Goal: Use online tool/utility: Use online tool/utility

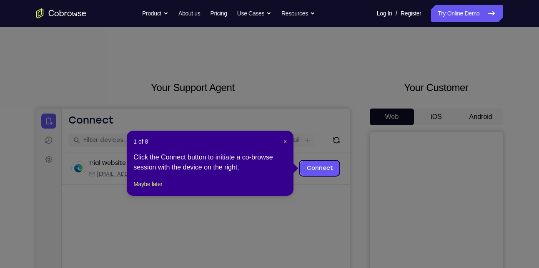
click at [480, 113] on icon at bounding box center [272, 134] width 545 height 268
click at [285, 140] on span "×" at bounding box center [285, 141] width 3 height 7
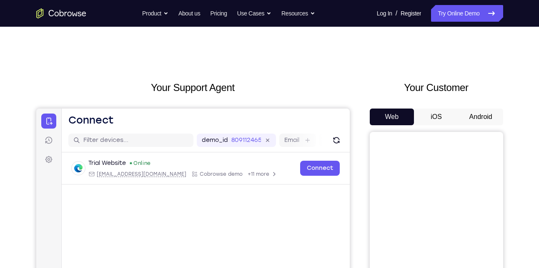
click at [469, 112] on button "Android" at bounding box center [481, 116] width 45 height 17
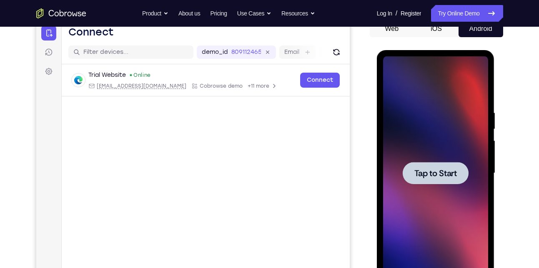
click at [447, 175] on span "Tap to Start" at bounding box center [435, 173] width 43 height 8
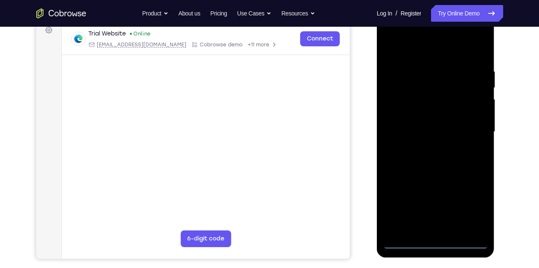
scroll to position [132, 0]
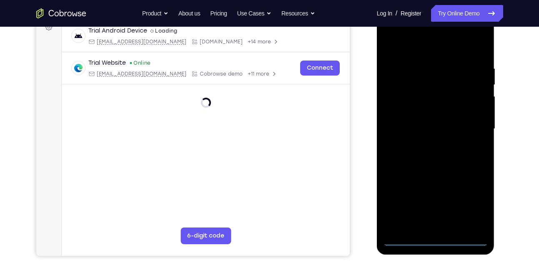
click at [434, 240] on div at bounding box center [435, 128] width 105 height 233
click at [470, 201] on div at bounding box center [435, 128] width 105 height 233
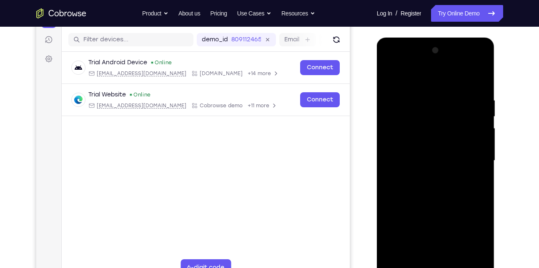
scroll to position [100, 0]
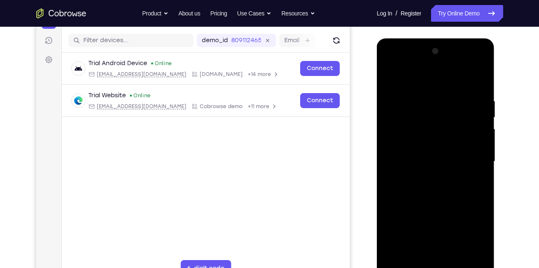
click at [389, 63] on div at bounding box center [435, 161] width 105 height 233
click at [472, 157] on div at bounding box center [435, 161] width 105 height 233
click at [427, 176] on div at bounding box center [435, 161] width 105 height 233
click at [425, 154] on div at bounding box center [435, 161] width 105 height 233
click at [417, 140] on div at bounding box center [435, 161] width 105 height 233
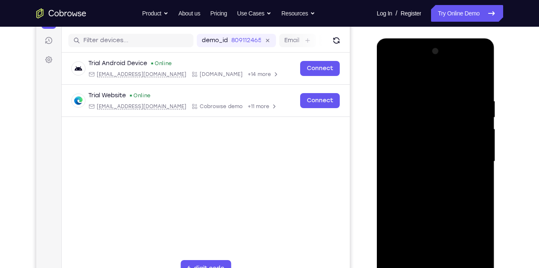
drag, startPoint x: 422, startPoint y: 161, endPoint x: 442, endPoint y: 191, distance: 36.7
click at [442, 191] on div at bounding box center [435, 161] width 105 height 233
click at [442, 188] on div at bounding box center [435, 161] width 105 height 233
click at [482, 83] on div at bounding box center [435, 161] width 105 height 233
drag, startPoint x: 479, startPoint y: 83, endPoint x: 484, endPoint y: 118, distance: 34.9
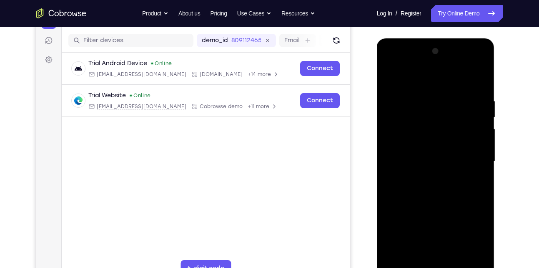
click at [484, 118] on div at bounding box center [435, 161] width 105 height 233
click at [479, 259] on div at bounding box center [435, 161] width 105 height 233
click at [446, 199] on div at bounding box center [435, 161] width 105 height 233
click at [454, 258] on div at bounding box center [435, 161] width 105 height 233
click at [441, 192] on div at bounding box center [435, 161] width 105 height 233
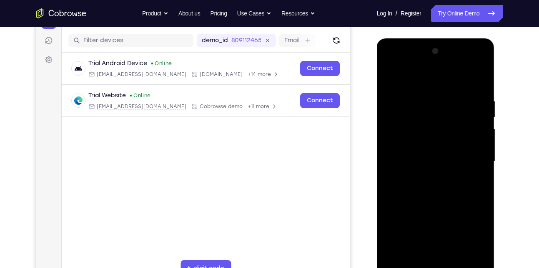
click at [471, 175] on div at bounding box center [435, 161] width 105 height 233
click at [421, 153] on div at bounding box center [435, 161] width 105 height 233
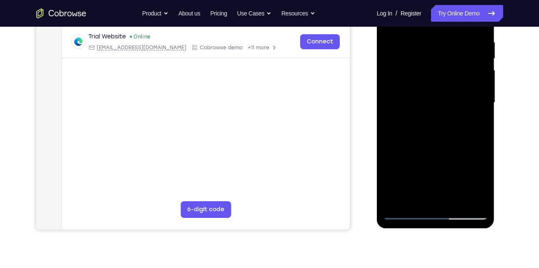
click at [477, 180] on div at bounding box center [435, 102] width 105 height 233
click at [483, 182] on div at bounding box center [435, 102] width 105 height 233
click at [474, 123] on div at bounding box center [435, 102] width 105 height 233
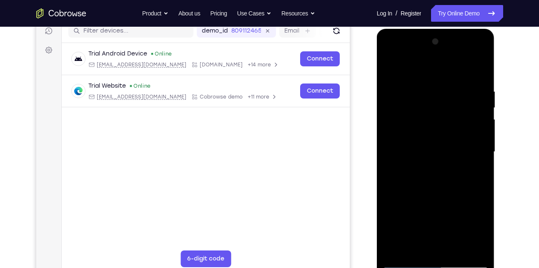
scroll to position [107, 0]
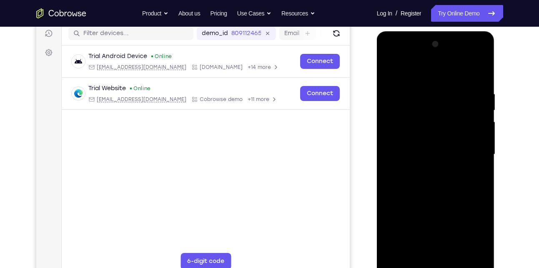
click at [402, 70] on div at bounding box center [435, 154] width 105 height 233
drag, startPoint x: 438, startPoint y: 136, endPoint x: 449, endPoint y: 99, distance: 38.5
click at [449, 99] on div at bounding box center [435, 154] width 105 height 233
click at [469, 194] on div at bounding box center [435, 154] width 105 height 233
click at [482, 123] on div at bounding box center [435, 154] width 105 height 233
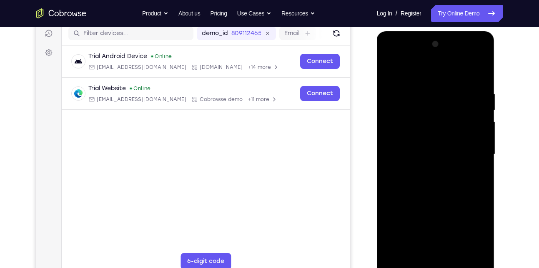
click at [482, 123] on div at bounding box center [435, 154] width 105 height 233
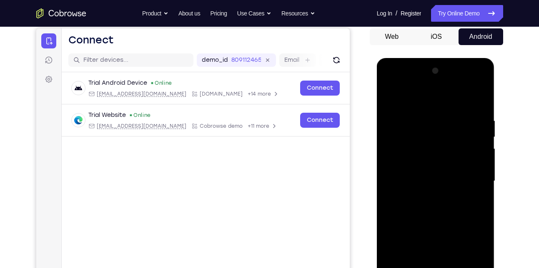
scroll to position [76, 0]
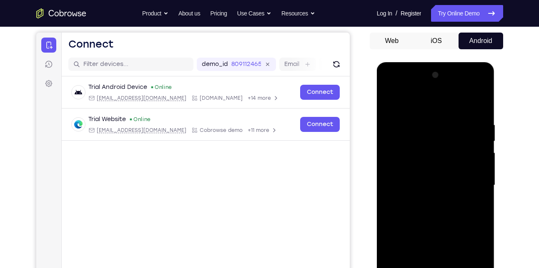
click at [387, 97] on div at bounding box center [435, 184] width 105 height 233
click at [389, 99] on div at bounding box center [435, 184] width 105 height 233
click at [389, 101] on div at bounding box center [435, 184] width 105 height 233
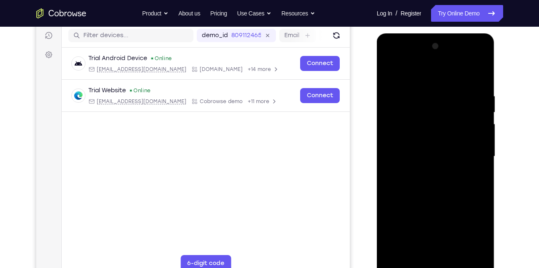
scroll to position [104, 0]
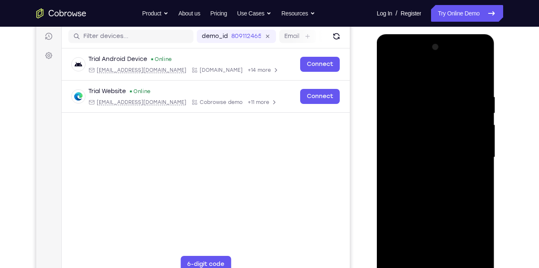
click at [389, 75] on div at bounding box center [435, 156] width 105 height 233
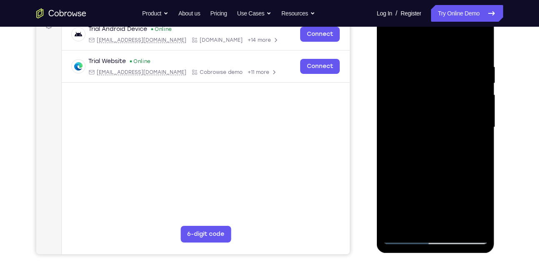
scroll to position [135, 0]
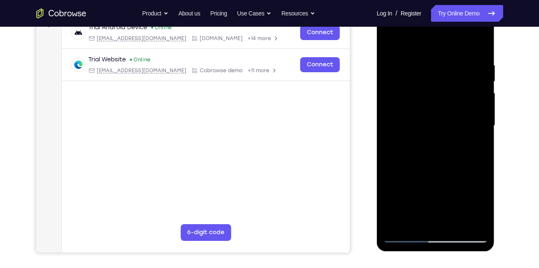
drag, startPoint x: 417, startPoint y: 202, endPoint x: 436, endPoint y: 128, distance: 76.4
click at [436, 128] on div at bounding box center [435, 125] width 105 height 233
drag, startPoint x: 427, startPoint y: 192, endPoint x: 448, endPoint y: 132, distance: 63.8
click at [448, 132] on div at bounding box center [435, 125] width 105 height 233
drag, startPoint x: 424, startPoint y: 186, endPoint x: 434, endPoint y: 133, distance: 53.6
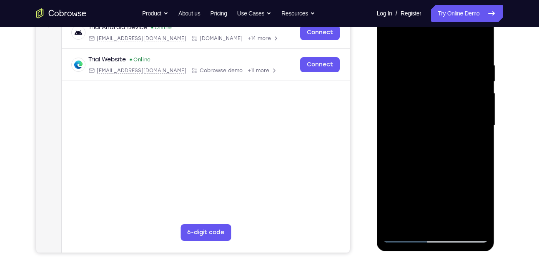
click at [434, 133] on div at bounding box center [435, 125] width 105 height 233
drag, startPoint x: 419, startPoint y: 198, endPoint x: 443, endPoint y: 143, distance: 60.3
click at [443, 143] on div at bounding box center [435, 125] width 105 height 233
drag, startPoint x: 418, startPoint y: 198, endPoint x: 443, endPoint y: 134, distance: 69.3
click at [443, 134] on div at bounding box center [435, 125] width 105 height 233
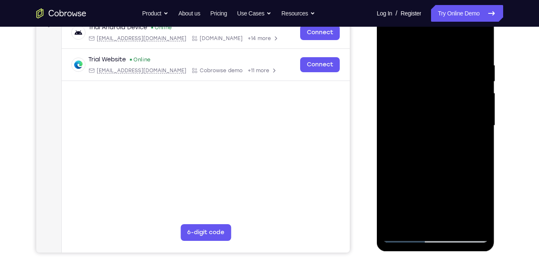
click at [415, 203] on div at bounding box center [435, 125] width 105 height 233
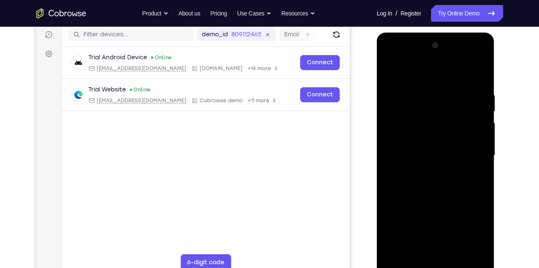
scroll to position [97, 0]
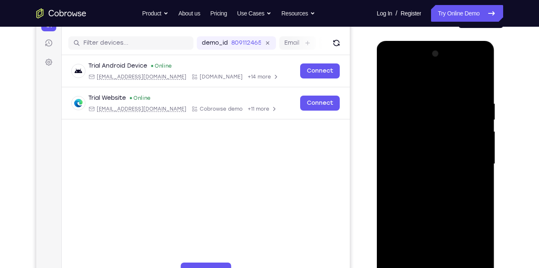
click at [405, 80] on div at bounding box center [435, 163] width 105 height 233
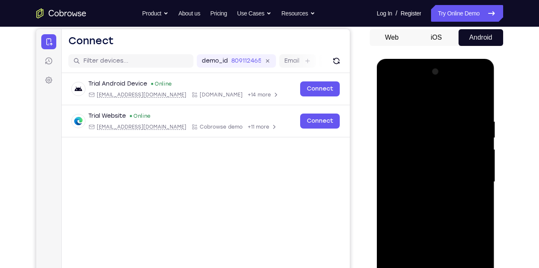
scroll to position [79, 0]
drag, startPoint x: 442, startPoint y: 125, endPoint x: 447, endPoint y: 162, distance: 37.1
click at [447, 162] on div at bounding box center [435, 181] width 105 height 233
click at [389, 96] on div at bounding box center [435, 181] width 105 height 233
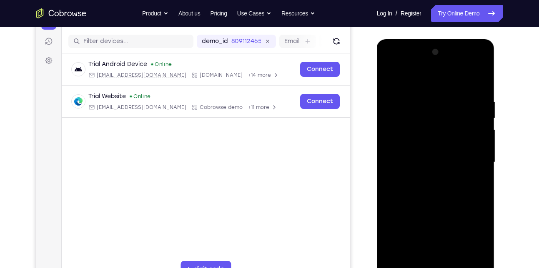
scroll to position [95, 0]
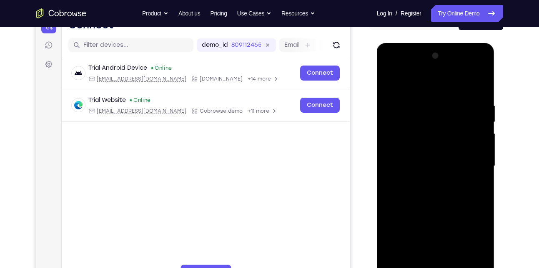
click at [389, 81] on div at bounding box center [435, 165] width 105 height 233
click at [390, 82] on div at bounding box center [435, 165] width 105 height 233
click at [480, 81] on div at bounding box center [435, 165] width 105 height 233
click at [390, 81] on div at bounding box center [435, 165] width 105 height 233
click at [424, 103] on div at bounding box center [435, 165] width 105 height 233
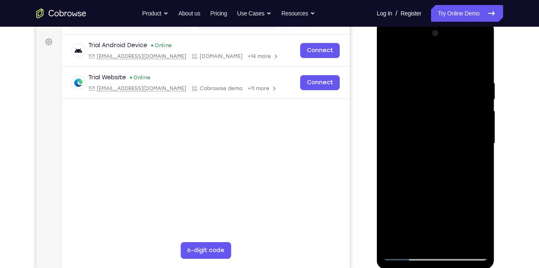
scroll to position [113, 0]
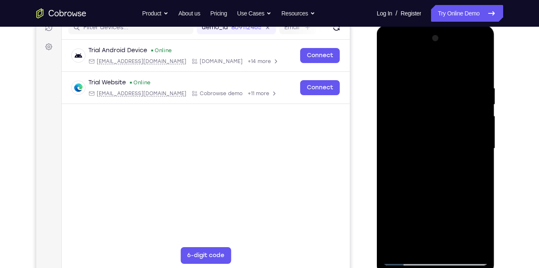
click at [479, 68] on div at bounding box center [435, 148] width 105 height 233
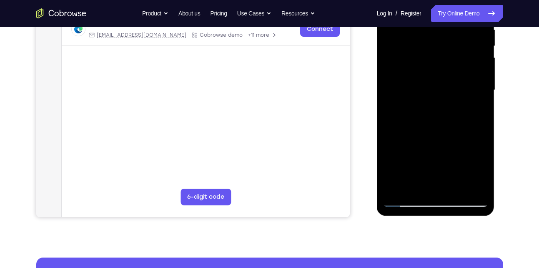
scroll to position [171, 0]
drag, startPoint x: 437, startPoint y: 157, endPoint x: 458, endPoint y: 89, distance: 71.2
click at [458, 89] on div at bounding box center [435, 89] width 105 height 233
drag, startPoint x: 437, startPoint y: 160, endPoint x: 472, endPoint y: 88, distance: 80.2
click at [472, 88] on div at bounding box center [435, 89] width 105 height 233
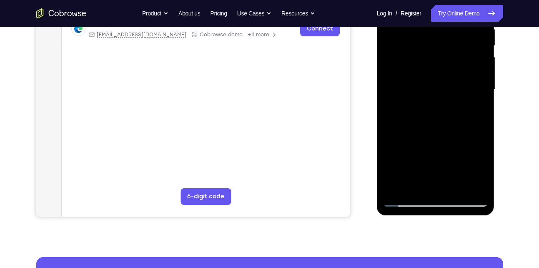
click at [484, 178] on div at bounding box center [435, 89] width 105 height 233
click at [395, 186] on div at bounding box center [435, 89] width 105 height 233
click at [396, 188] on div at bounding box center [435, 89] width 105 height 233
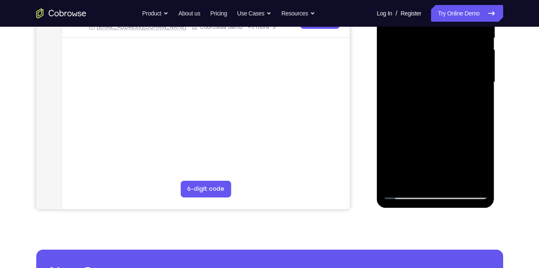
scroll to position [162, 0]
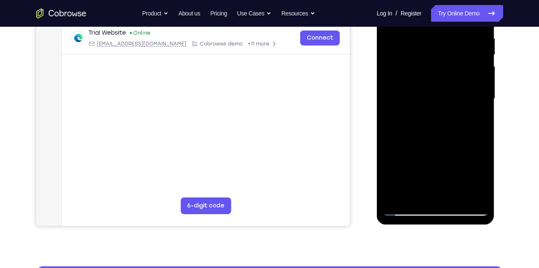
click at [458, 197] on div at bounding box center [435, 98] width 105 height 233
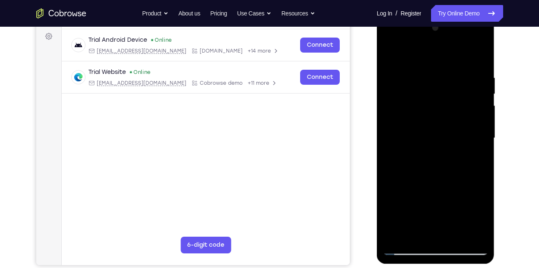
scroll to position [122, 0]
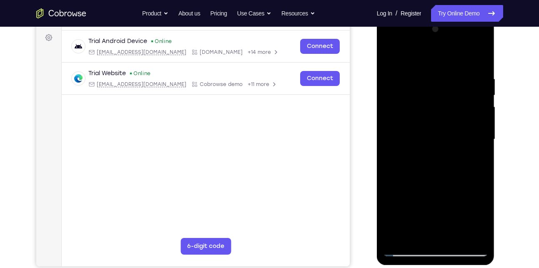
click at [419, 131] on div at bounding box center [435, 139] width 105 height 233
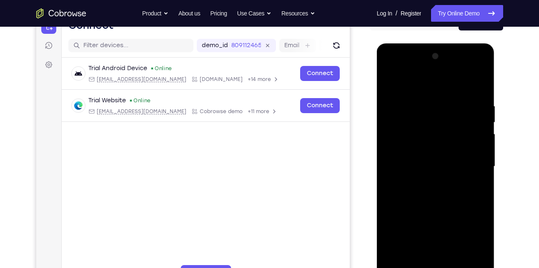
scroll to position [88, 0]
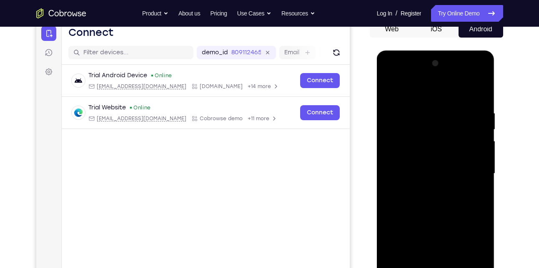
click at [403, 89] on div at bounding box center [435, 173] width 105 height 233
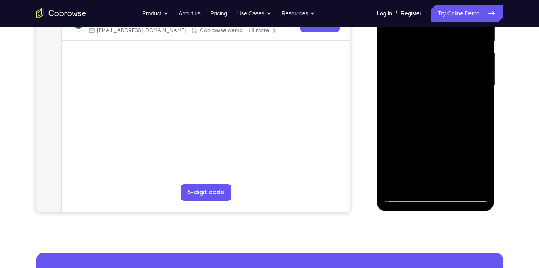
scroll to position [177, 0]
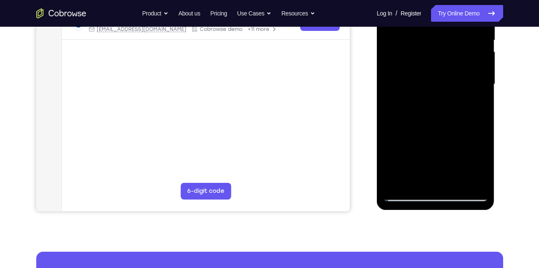
drag, startPoint x: 434, startPoint y: 159, endPoint x: 450, endPoint y: 94, distance: 67.0
click at [450, 94] on div at bounding box center [435, 83] width 105 height 233
drag, startPoint x: 431, startPoint y: 157, endPoint x: 453, endPoint y: 93, distance: 68.0
click at [453, 93] on div at bounding box center [435, 83] width 105 height 233
drag, startPoint x: 439, startPoint y: 153, endPoint x: 464, endPoint y: 82, distance: 75.3
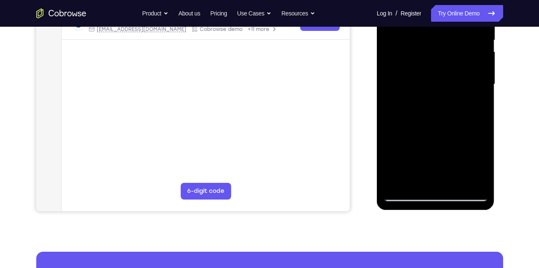
click at [464, 82] on div at bounding box center [435, 83] width 105 height 233
drag, startPoint x: 435, startPoint y: 159, endPoint x: 459, endPoint y: 98, distance: 66.4
click at [459, 98] on div at bounding box center [435, 83] width 105 height 233
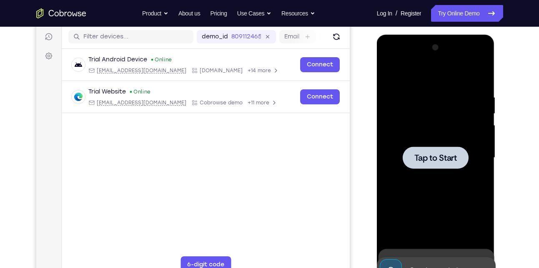
scroll to position [95, 0]
